Goal: Task Accomplishment & Management: Complete application form

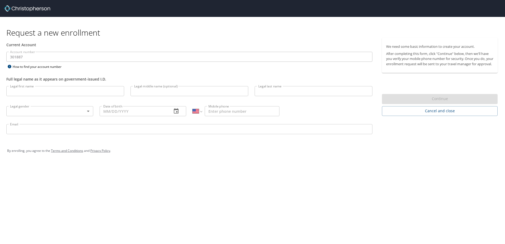
select select "US"
click at [57, 92] on input "Legal first name" at bounding box center [65, 91] width 118 height 10
type input "Billie"
type input "Jo"
type input "Sirn"
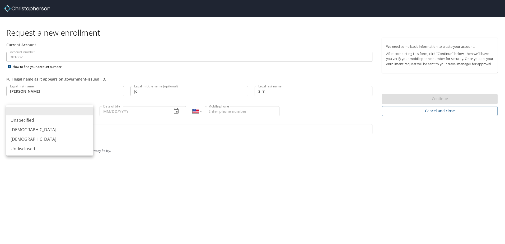
click at [90, 111] on body "Request a new enrollment Current Account Account number 301887 Account number H…" at bounding box center [252, 122] width 505 height 244
click at [62, 140] on li "Female" at bounding box center [49, 140] width 87 height 10
type input "Female"
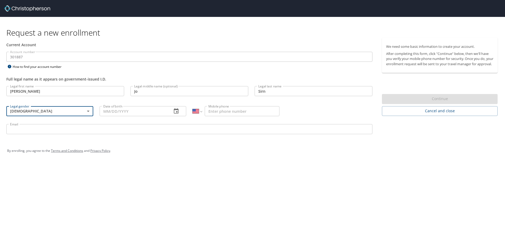
click at [106, 113] on input "Date of birth" at bounding box center [134, 111] width 68 height 10
type input "02/13/1970"
click at [223, 112] on input "Mobile phone" at bounding box center [242, 111] width 75 height 10
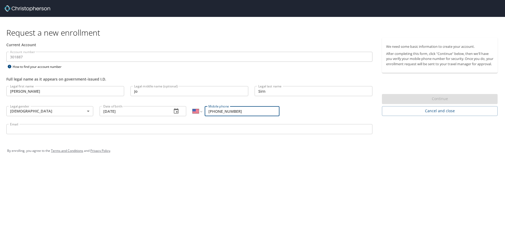
type input "(513) 255-4480"
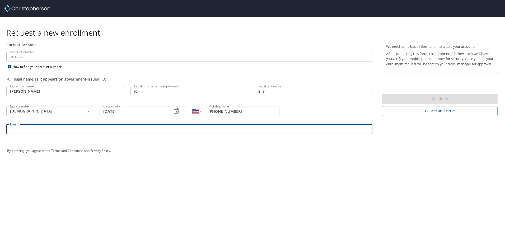
click at [163, 127] on input "Email" at bounding box center [189, 129] width 366 height 10
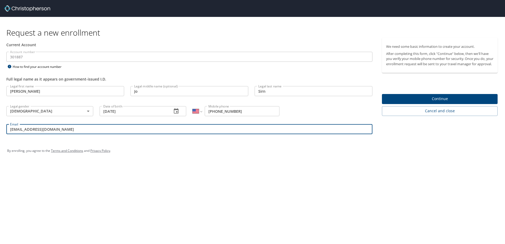
type input "bsirn@neomed.edu"
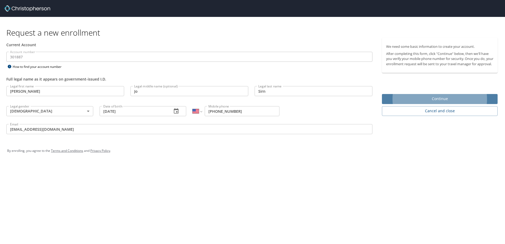
click at [442, 102] on span "Continue" at bounding box center [439, 99] width 107 height 7
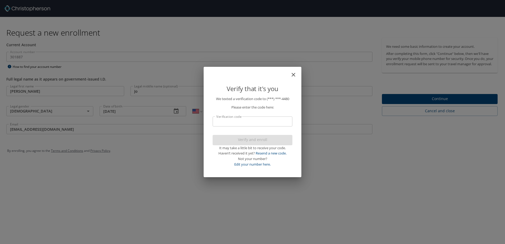
click at [255, 121] on input "Verification code" at bounding box center [253, 122] width 80 height 10
click at [256, 119] on input "Verification code" at bounding box center [253, 122] width 80 height 10
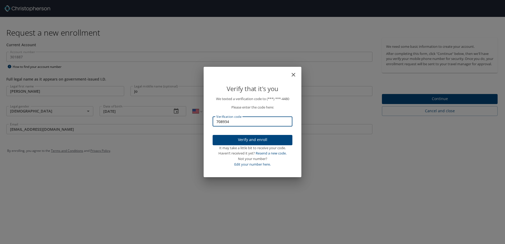
type input "708934"
click at [260, 139] on span "Verify and enroll" at bounding box center [252, 140] width 71 height 7
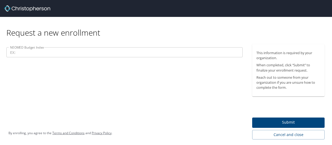
click at [303, 120] on span "Submit" at bounding box center [288, 122] width 64 height 7
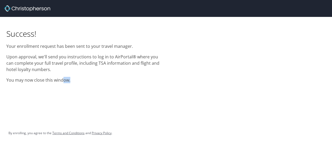
drag, startPoint x: 85, startPoint y: 83, endPoint x: 62, endPoint y: 73, distance: 25.2
click at [62, 73] on div "Success! Your enrollment request has been sent to your travel manager. Upon app…" at bounding box center [83, 52] width 160 height 70
drag, startPoint x: 62, startPoint y: 73, endPoint x: 128, endPoint y: 87, distance: 67.9
click at [128, 87] on div "Success! Your enrollment request has been sent to your travel manager. Upon app…" at bounding box center [166, 72] width 332 height 145
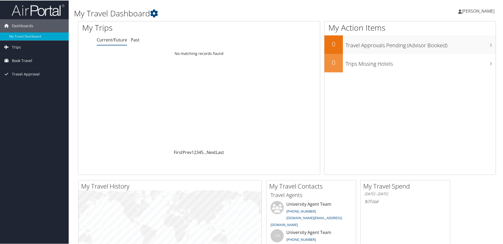
click at [477, 10] on span "[PERSON_NAME]" at bounding box center [478, 11] width 33 height 6
click at [454, 46] on link "View Travel Profile" at bounding box center [464, 47] width 59 height 9
